Goal: Find specific page/section: Find specific page/section

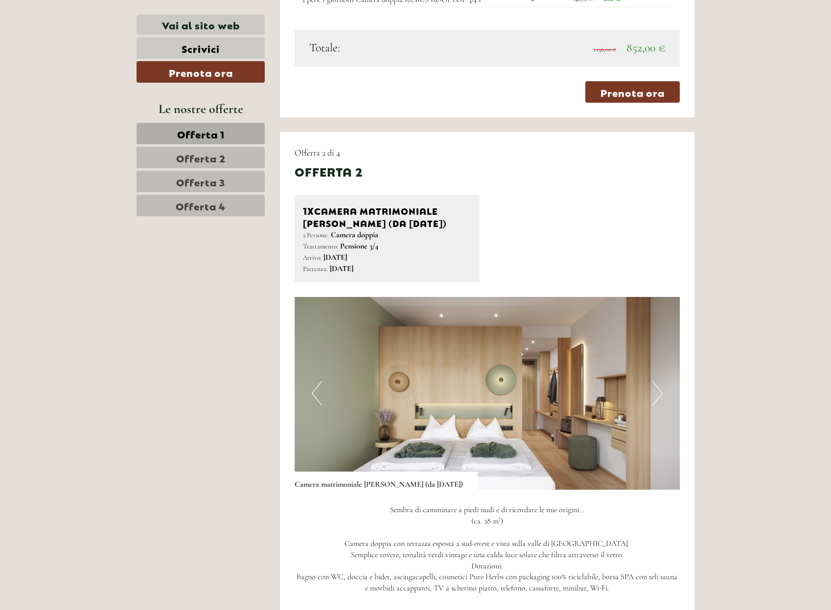
scroll to position [1162, 0]
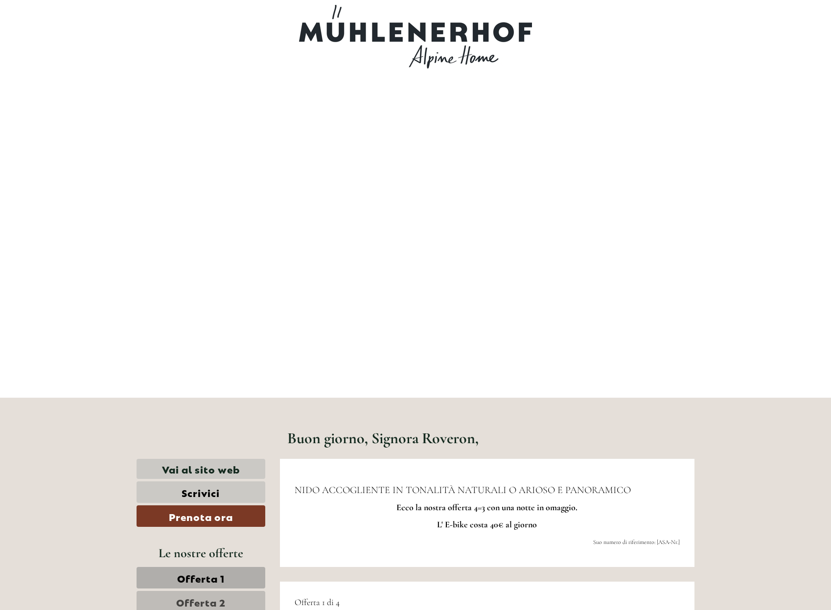
click at [213, 427] on div at bounding box center [200, 435] width 143 height 46
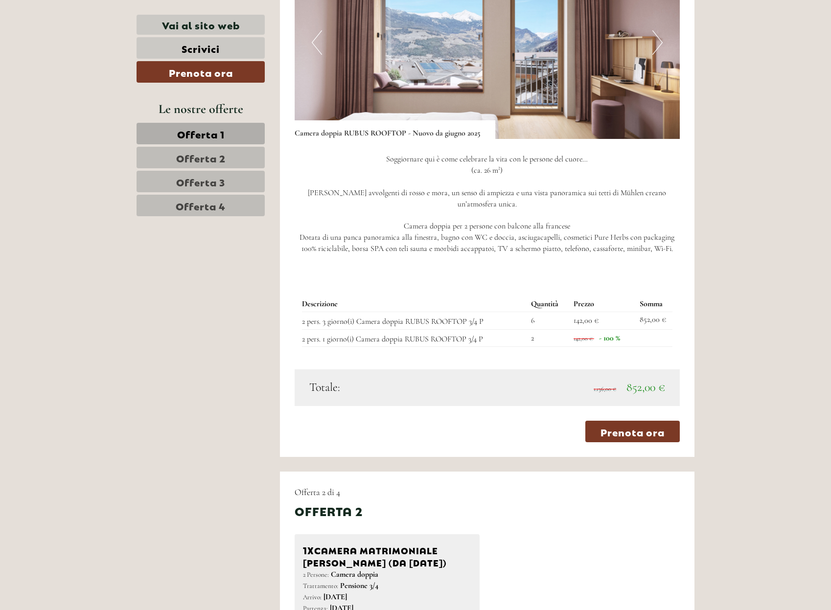
scroll to position [856, 0]
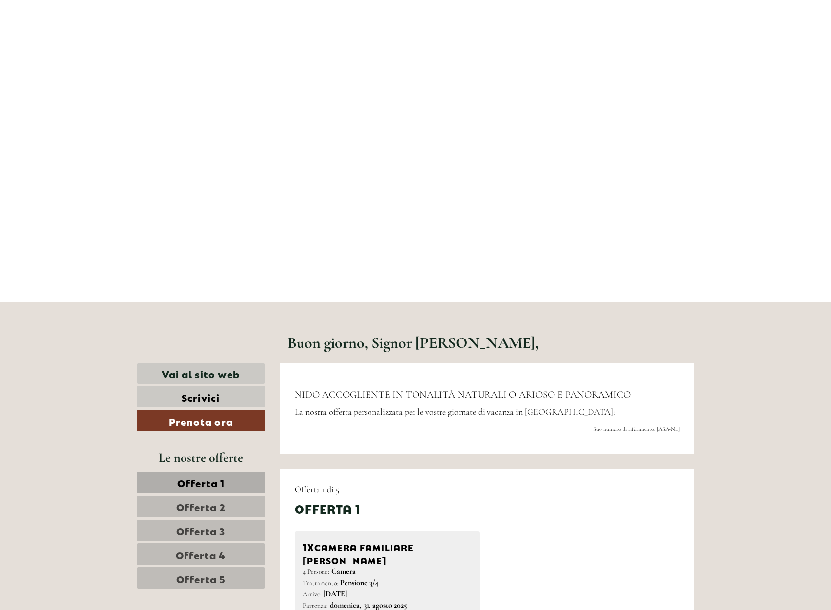
scroll to position [306, 0]
